Goal: Information Seeking & Learning: Check status

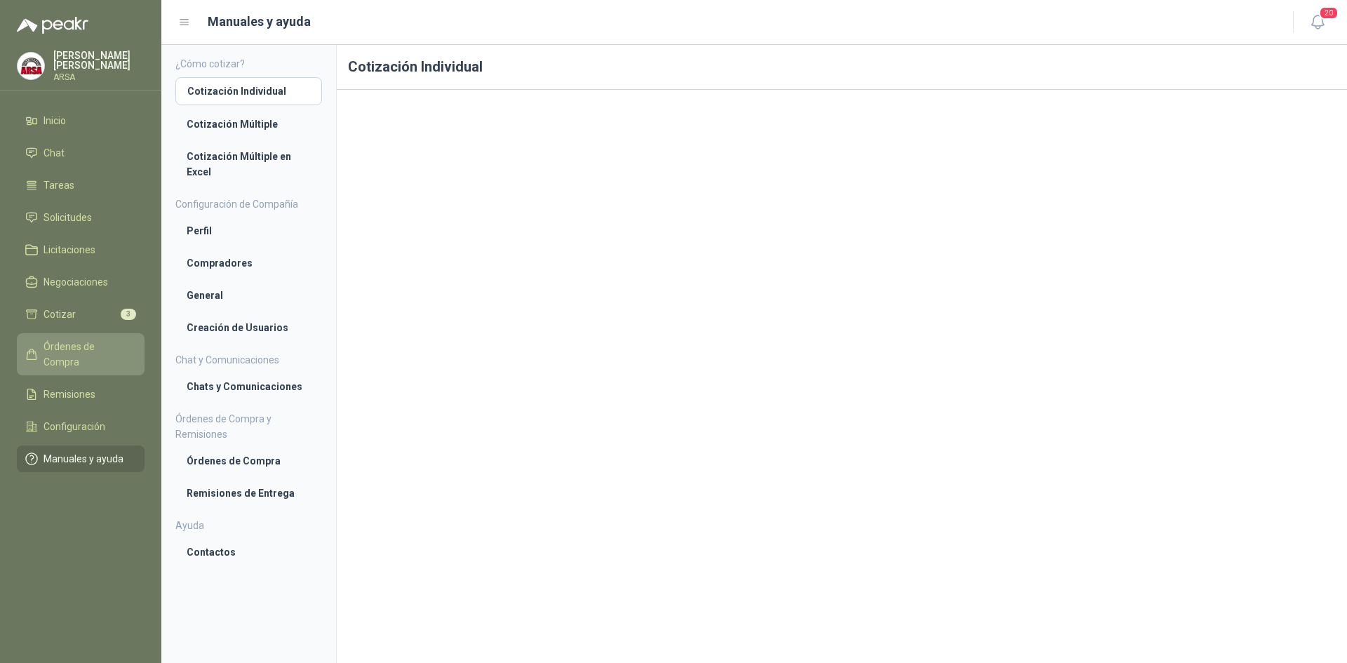
click at [75, 349] on span "Órdenes de Compra" at bounding box center [87, 354] width 88 height 31
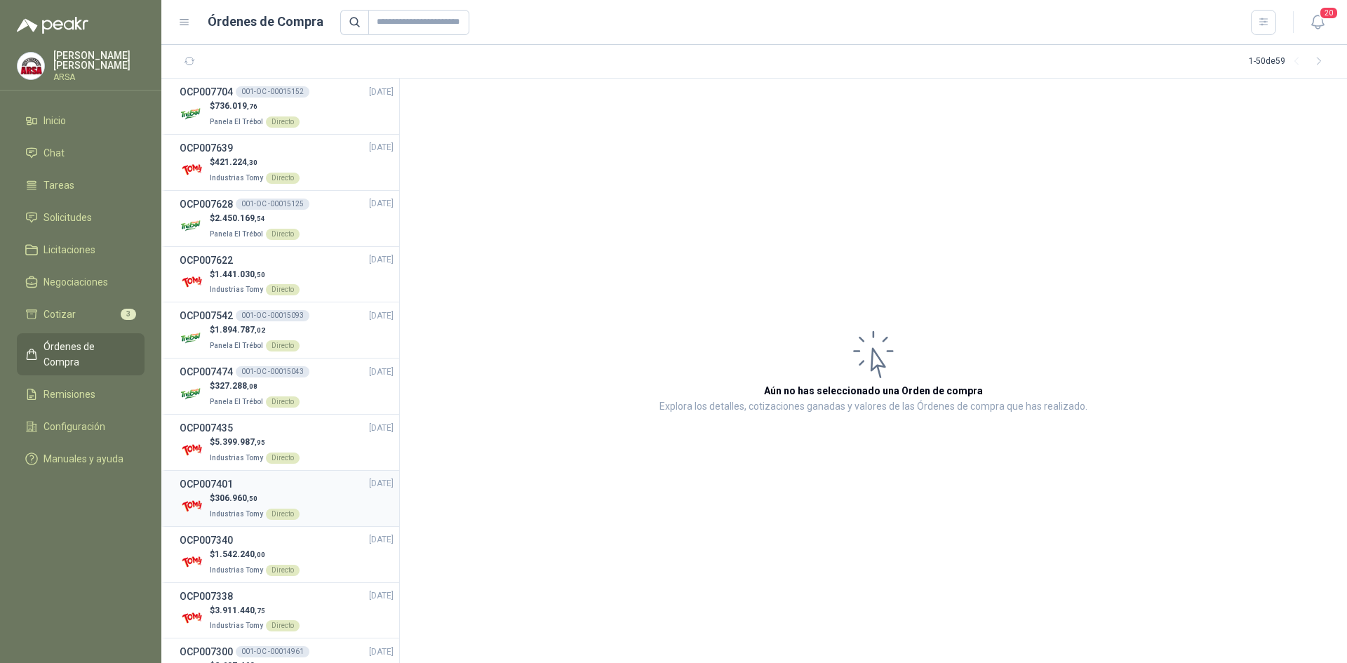
click at [265, 495] on p "$ 306.960 ,50" at bounding box center [255, 498] width 90 height 13
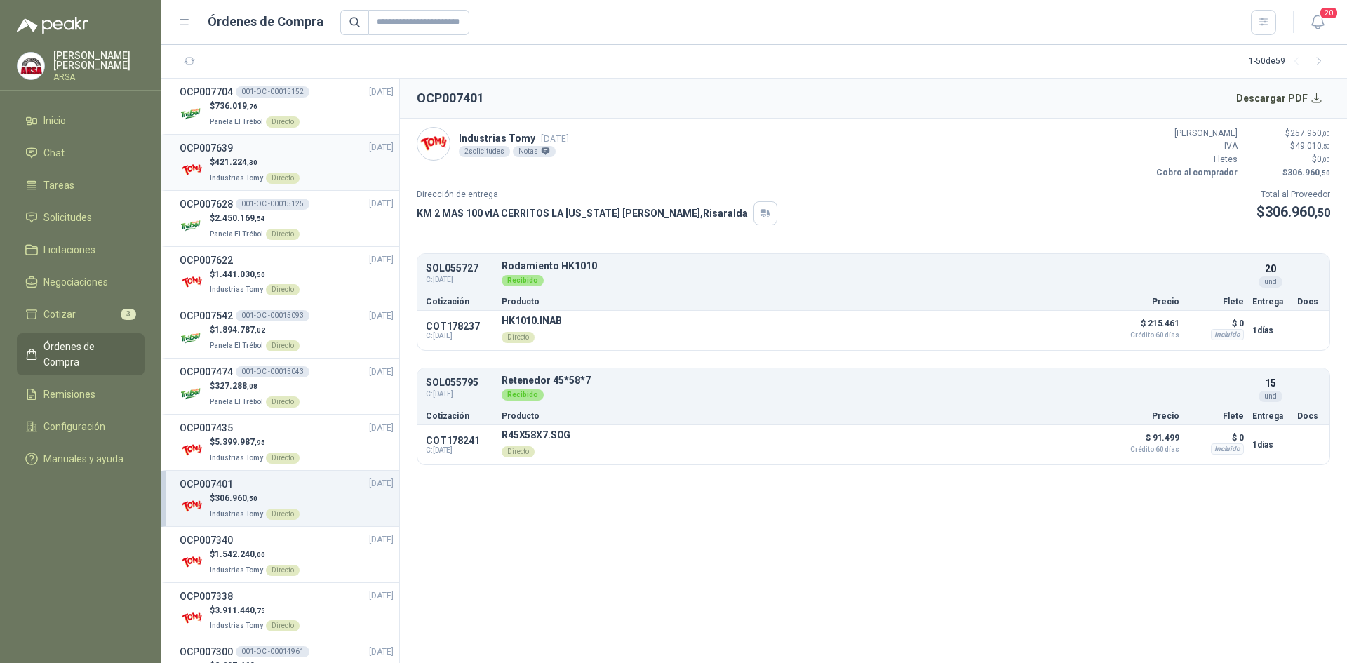
click at [271, 149] on div "OCP007639 [DATE]" at bounding box center [287, 147] width 214 height 15
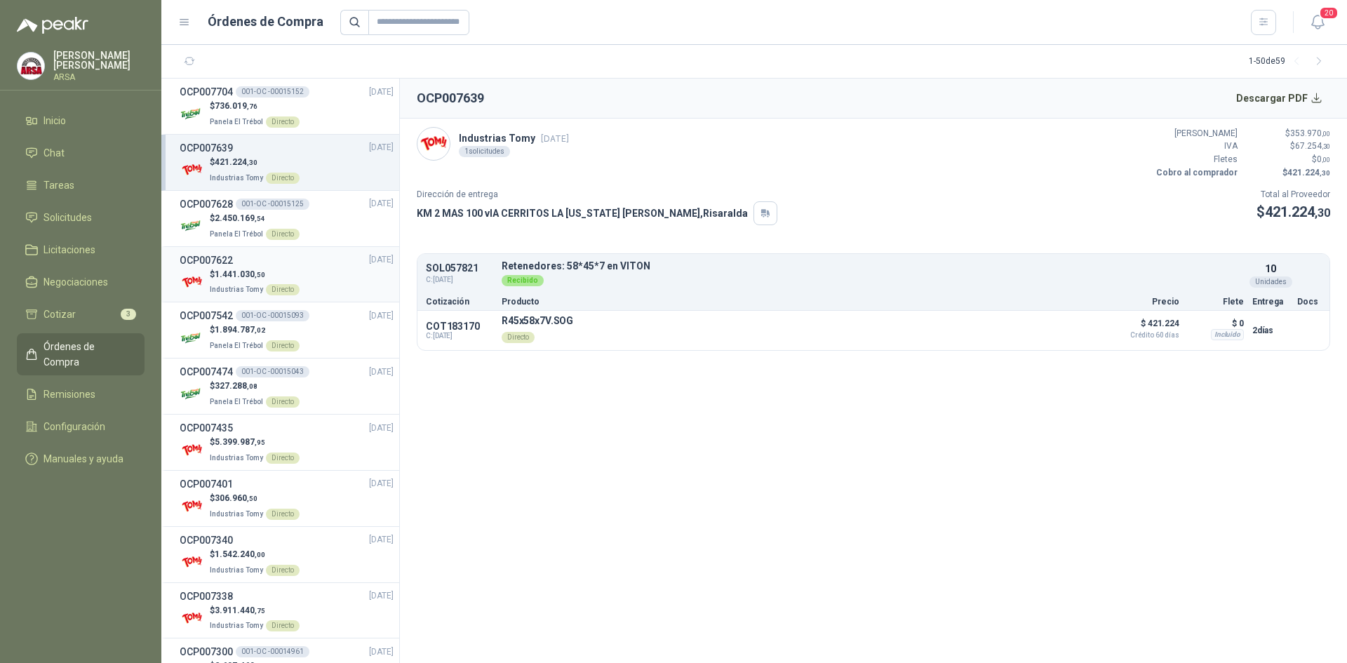
click at [240, 269] on span "1.441.030 ,50" at bounding box center [240, 274] width 51 height 10
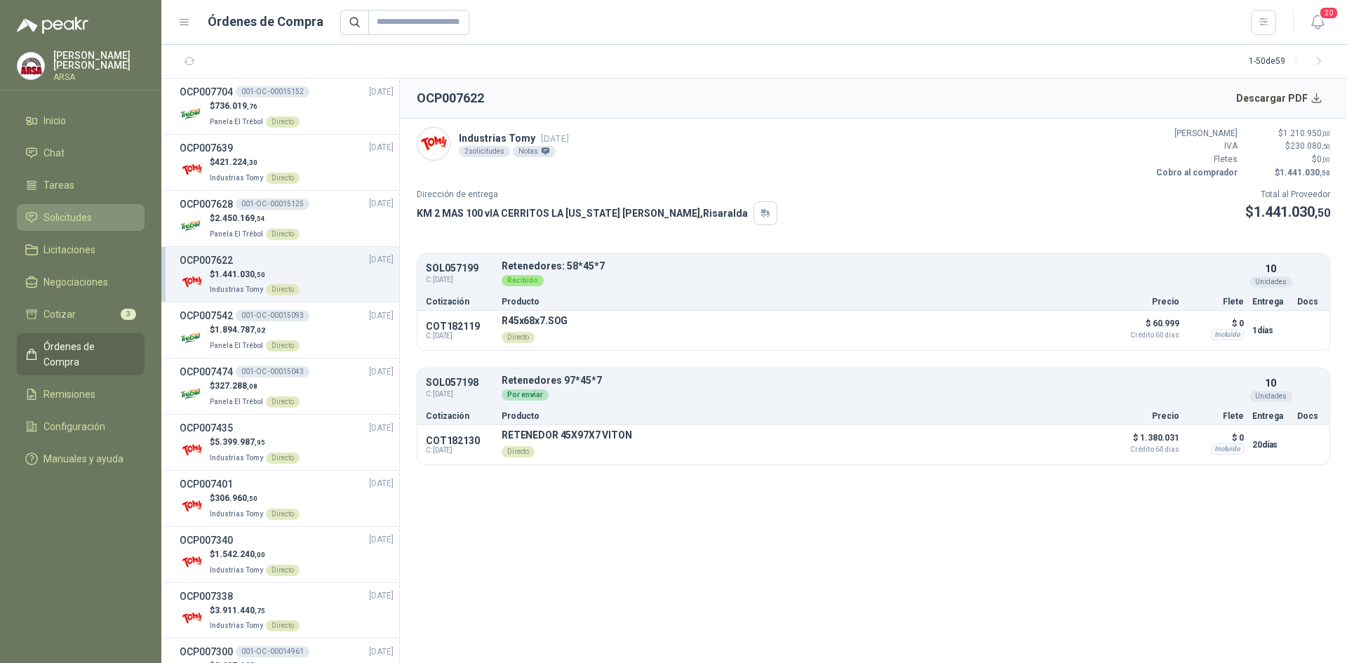
click at [58, 222] on span "Solicitudes" at bounding box center [67, 217] width 48 height 15
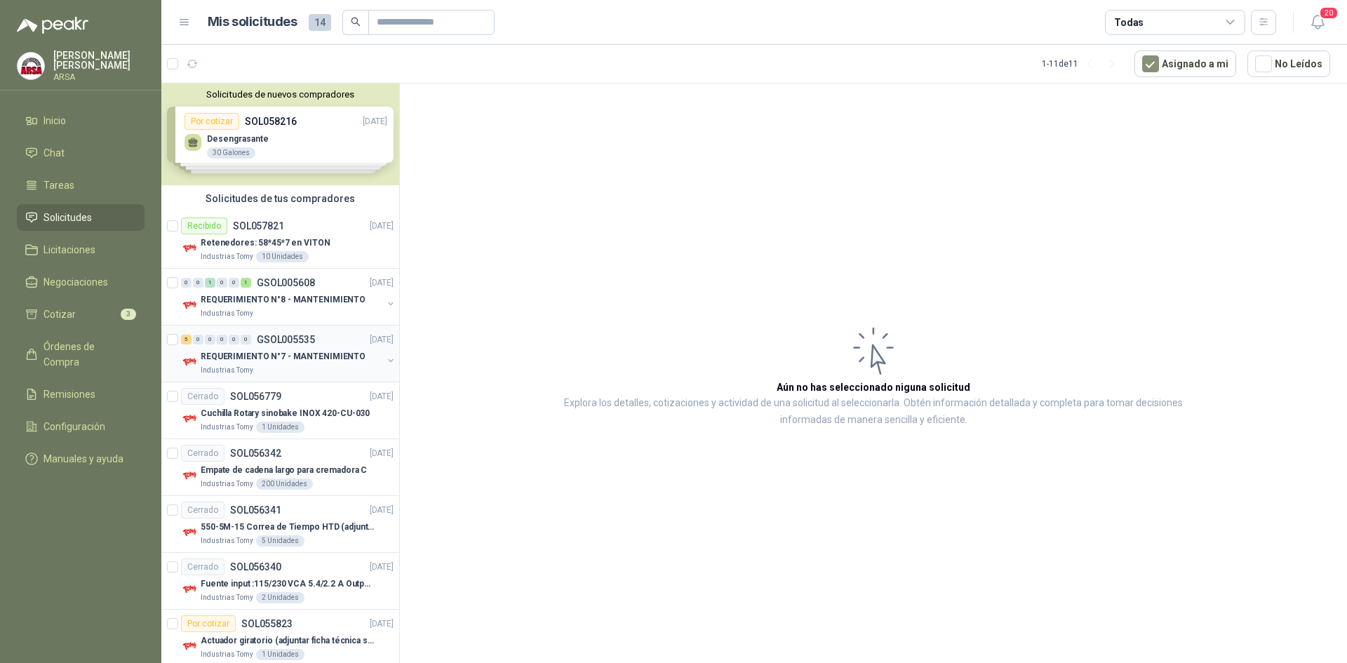
click at [290, 359] on p "REQUERIMIENTO N°7 - MANTENIMIENTO" at bounding box center [283, 356] width 165 height 13
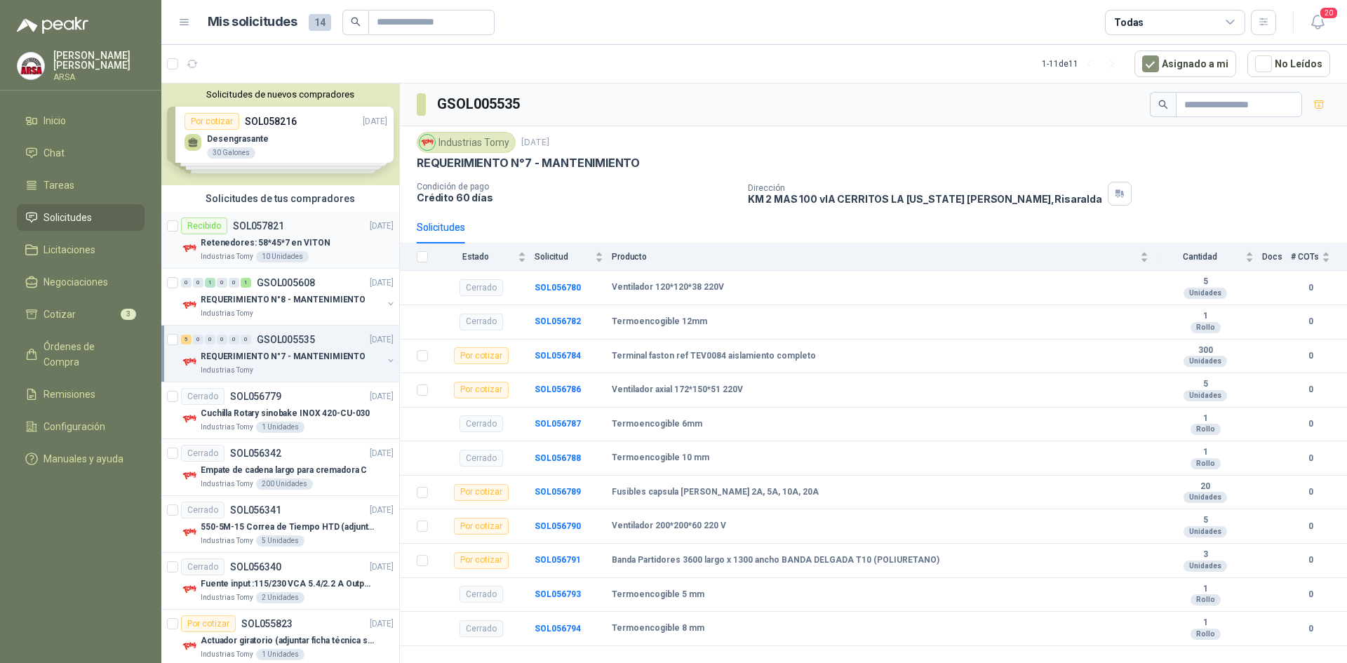
click at [262, 239] on p "Retenedores: 58*45*7 en VITON" at bounding box center [266, 242] width 130 height 13
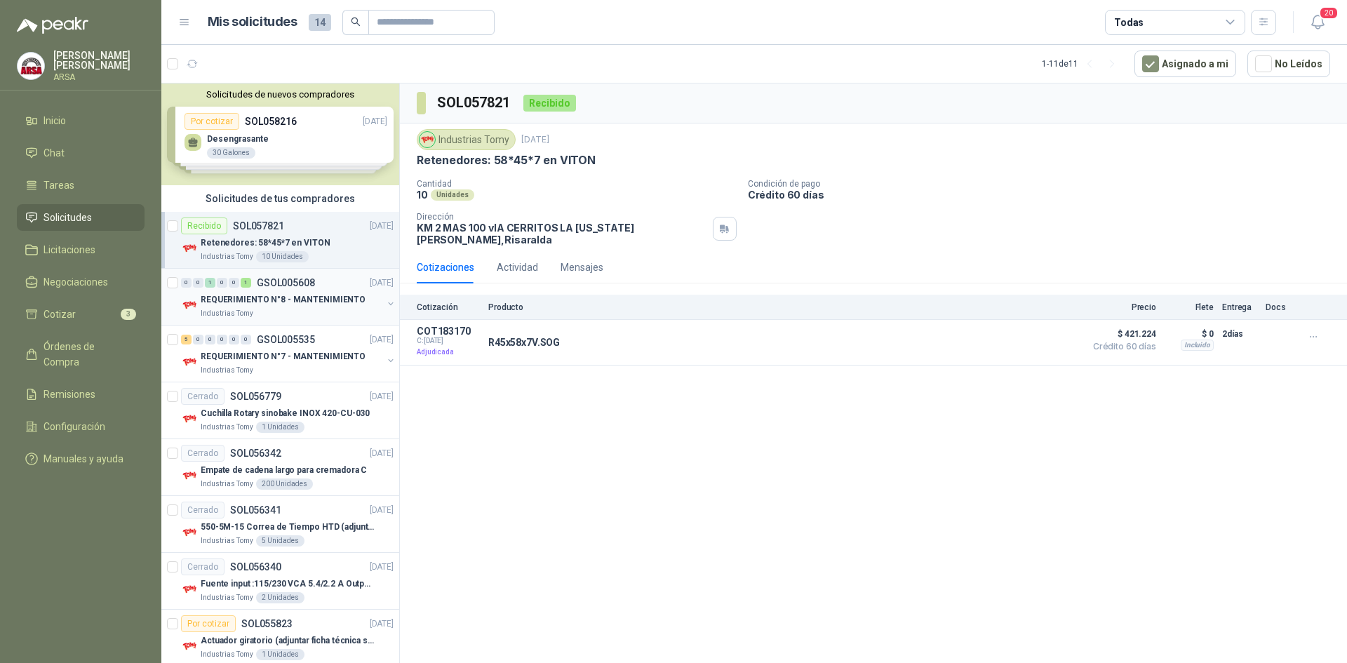
click at [328, 304] on p "REQUERIMIENTO N°8 - MANTENIMIENTO" at bounding box center [283, 299] width 165 height 13
